Goal: Task Accomplishment & Management: Manage account settings

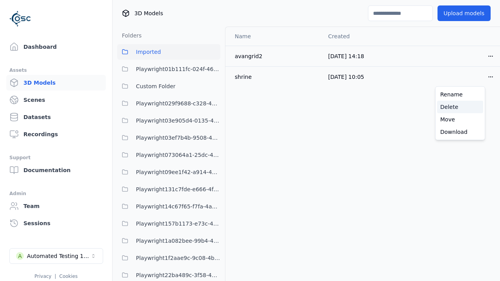
click at [460, 107] on div "Delete" at bounding box center [460, 107] width 46 height 12
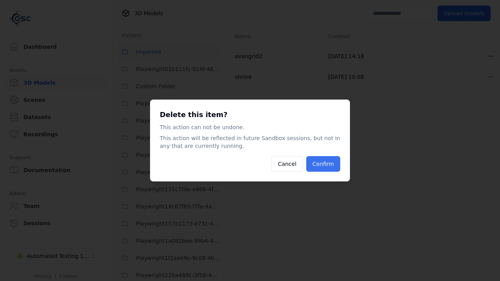
click at [324, 164] on button "Confirm" at bounding box center [323, 164] width 34 height 16
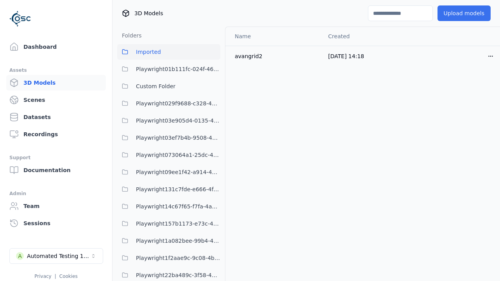
click at [458, 13] on button "Upload models" at bounding box center [463, 13] width 53 height 16
